Goal: Navigation & Orientation: Find specific page/section

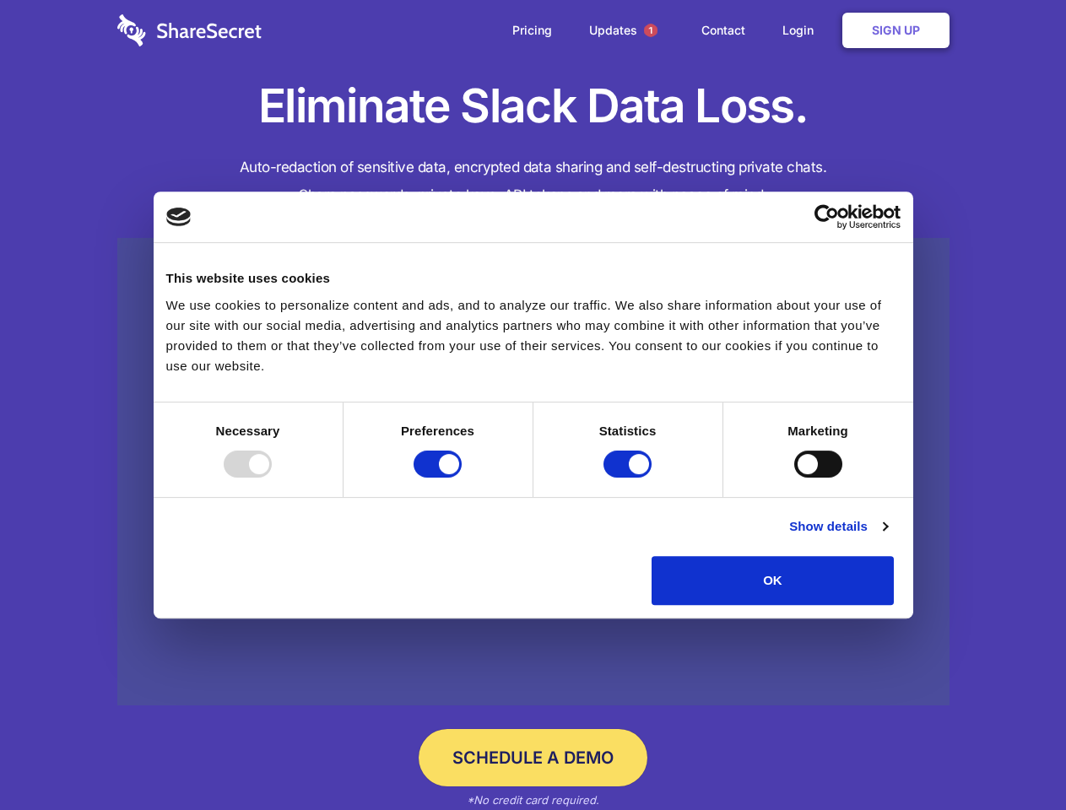
click at [272, 478] on div at bounding box center [248, 464] width 48 height 27
click at [462, 478] on input "Preferences" at bounding box center [437, 464] width 48 height 27
checkbox input "false"
click at [629, 478] on input "Statistics" at bounding box center [627, 464] width 48 height 27
checkbox input "false"
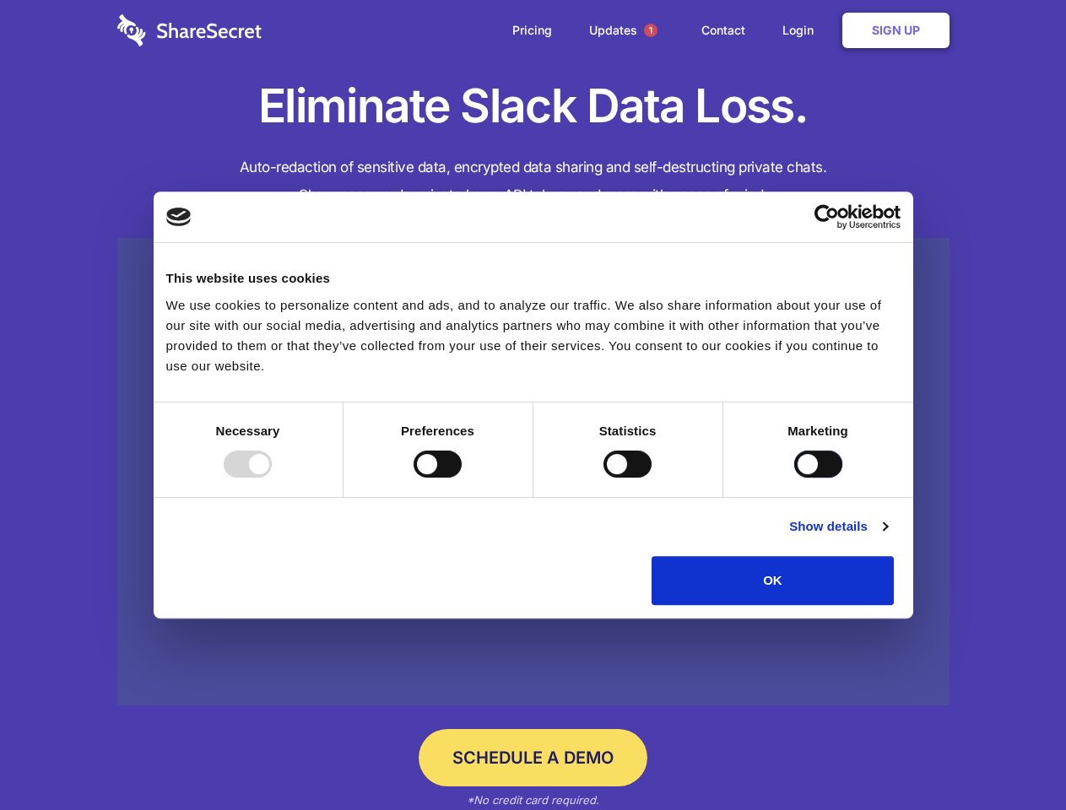
click at [794, 478] on input "Marketing" at bounding box center [818, 464] width 48 height 27
checkbox input "true"
click at [887, 537] on link "Show details" at bounding box center [838, 526] width 98 height 20
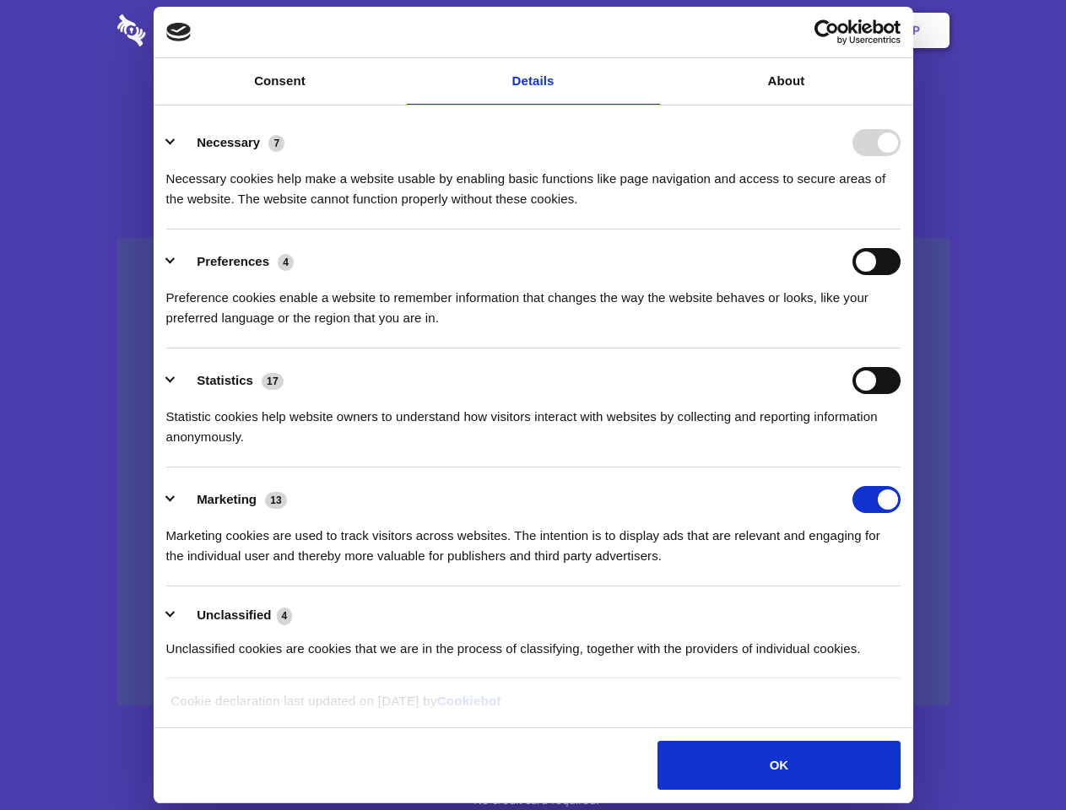
click at [900, 230] on li "Necessary 7 Necessary cookies help make a website usable by enabling basic func…" at bounding box center [533, 170] width 734 height 119
click at [650, 30] on span "1" at bounding box center [651, 31] width 14 height 14
